Goal: Communication & Community: Answer question/provide support

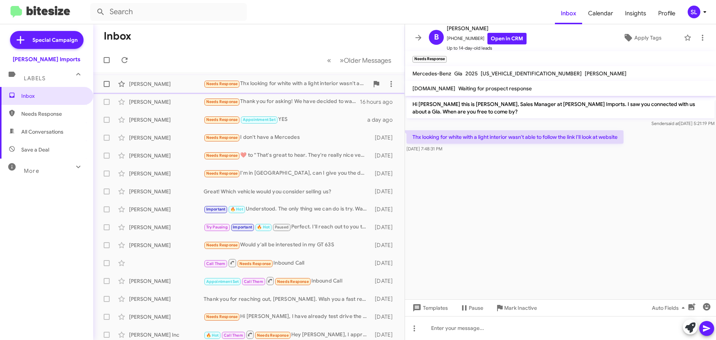
click at [301, 85] on div "Needs Response Thx looking for white with a light interior wasn't able to follo…" at bounding box center [286, 83] width 165 height 9
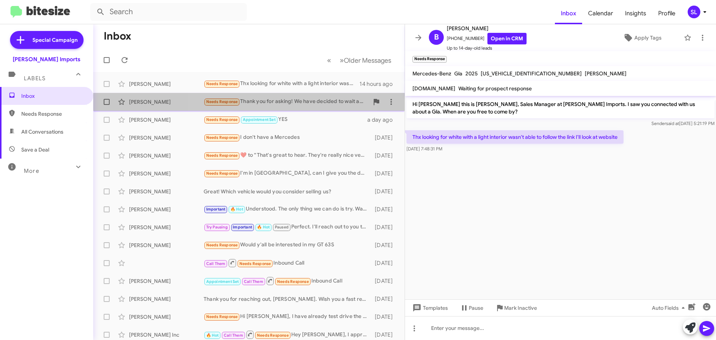
click at [291, 101] on div "Needs Response Thank you for asking! We have decided to wait awhile before we g…" at bounding box center [286, 101] width 165 height 9
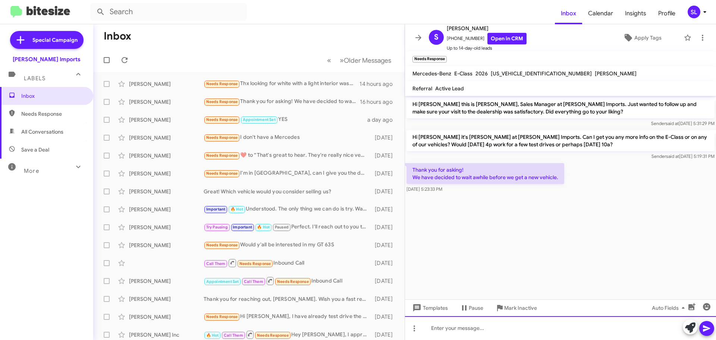
click at [447, 325] on div at bounding box center [560, 328] width 311 height 24
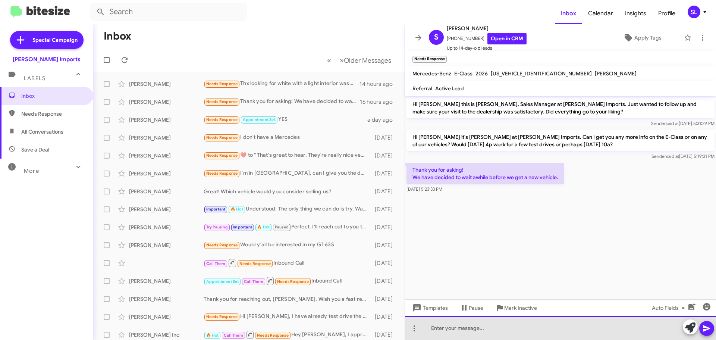
click at [489, 332] on div at bounding box center [560, 328] width 311 height 24
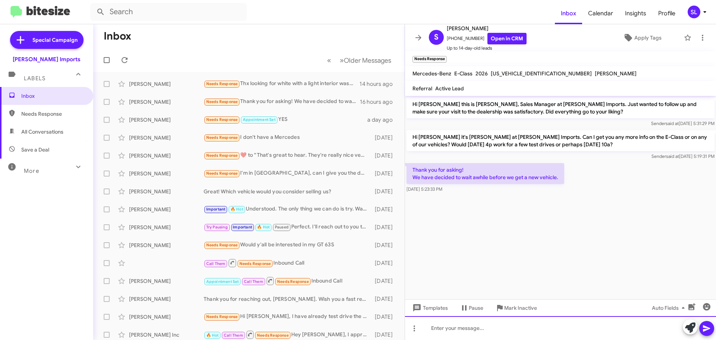
click at [477, 330] on div at bounding box center [560, 328] width 311 height 24
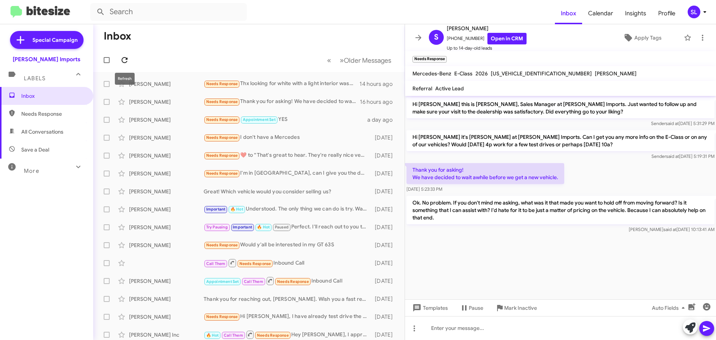
click at [124, 57] on icon at bounding box center [125, 60] width 6 height 6
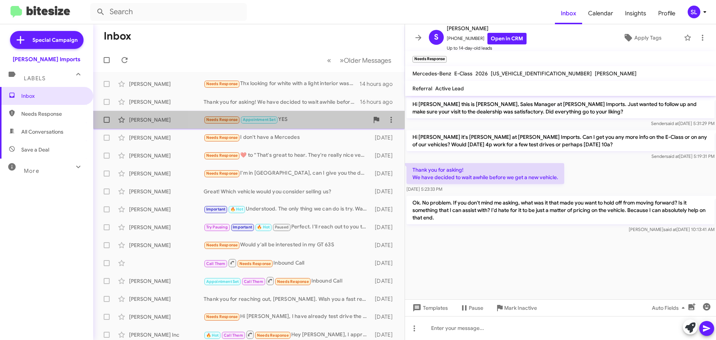
click at [310, 117] on div "Needs Response Appointment Set YES" at bounding box center [286, 119] width 165 height 9
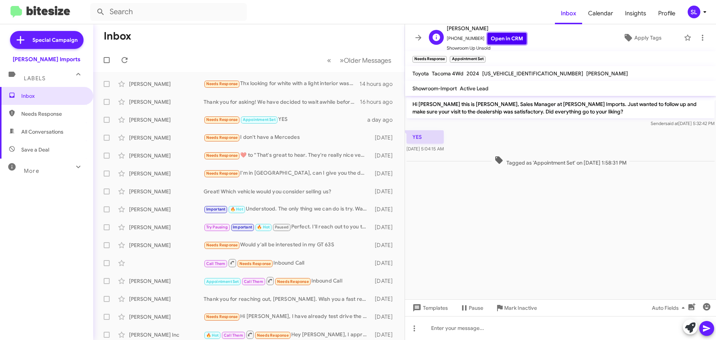
click at [504, 38] on link "Open in CRM" at bounding box center [507, 39] width 39 height 12
click at [301, 138] on div "Needs Response I don't have a Mercedes" at bounding box center [286, 137] width 165 height 9
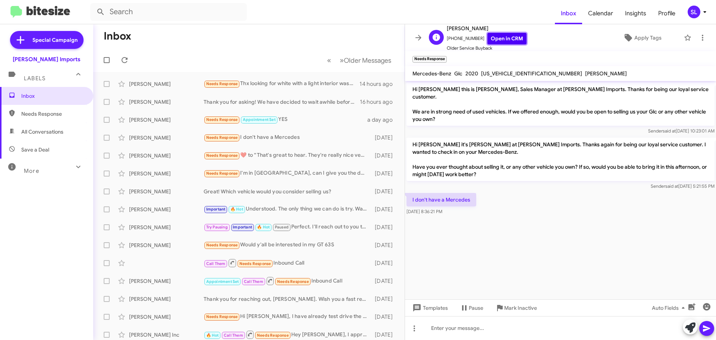
click at [510, 37] on link "Open in CRM" at bounding box center [507, 39] width 39 height 12
click at [520, 306] on span "Mark Inactive" at bounding box center [520, 307] width 33 height 13
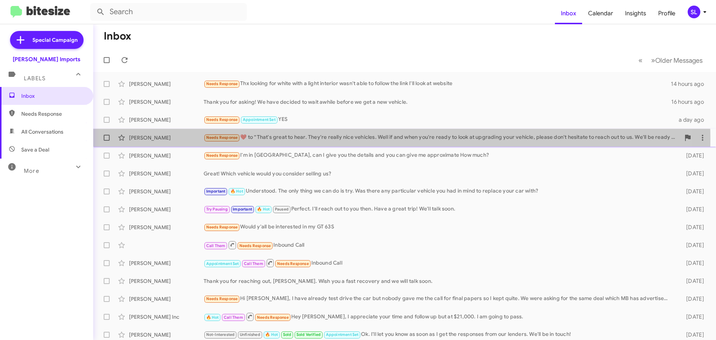
click at [322, 140] on div "Needs Response ​❤️​ to “ That's great to hear. They're really nice vehicles. We…" at bounding box center [442, 137] width 477 height 9
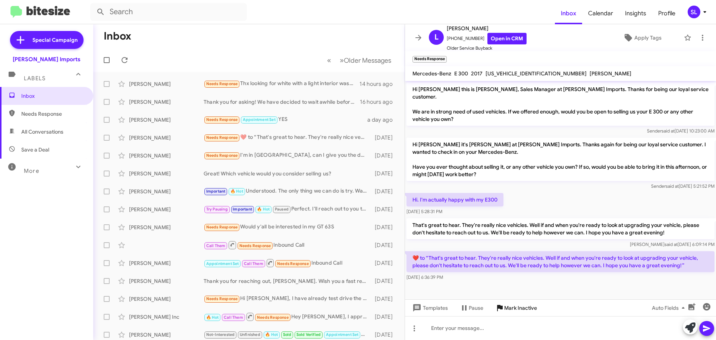
click at [526, 308] on span "Mark Inactive" at bounding box center [520, 307] width 33 height 13
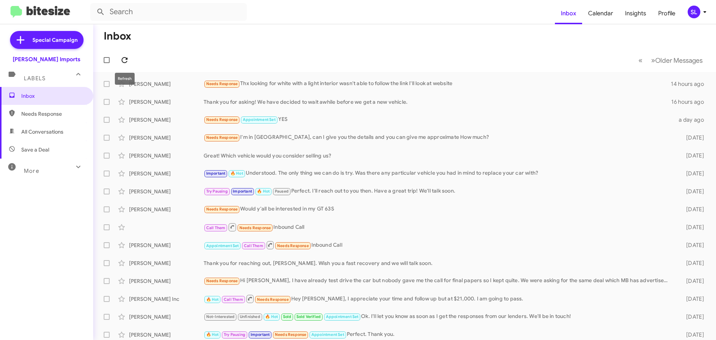
click at [130, 58] on span at bounding box center [124, 60] width 15 height 9
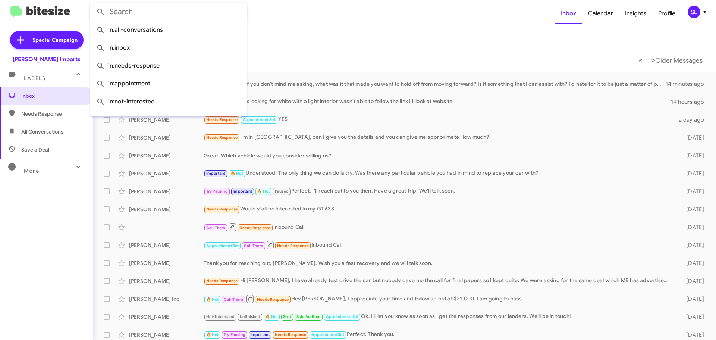
click at [138, 16] on input "text" at bounding box center [168, 12] width 157 height 18
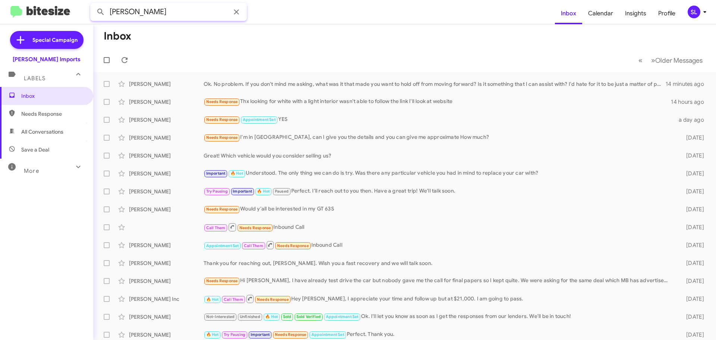
type input "[PERSON_NAME]"
click at [93, 4] on button at bounding box center [100, 11] width 15 height 15
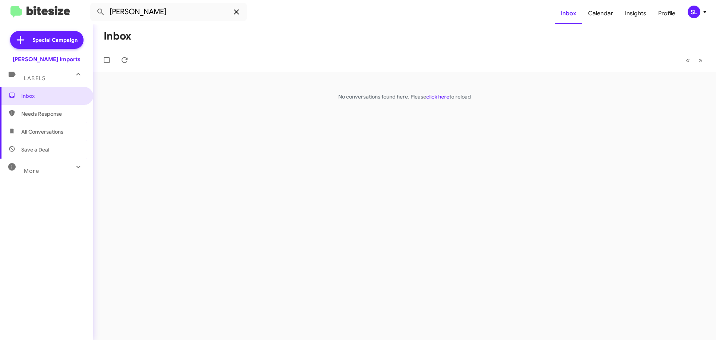
click at [237, 13] on icon at bounding box center [236, 11] width 9 height 9
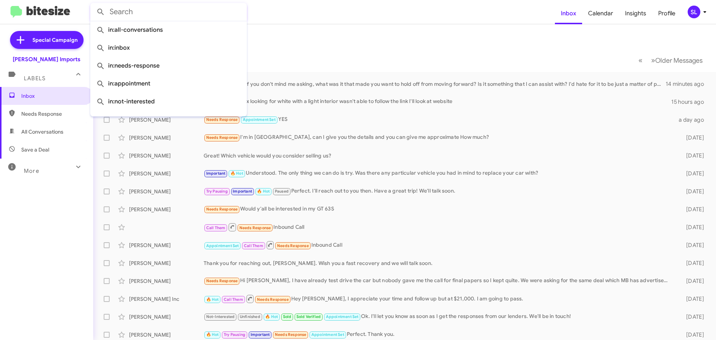
click at [309, 12] on form at bounding box center [322, 12] width 465 height 18
